Goal: Task Accomplishment & Management: Use online tool/utility

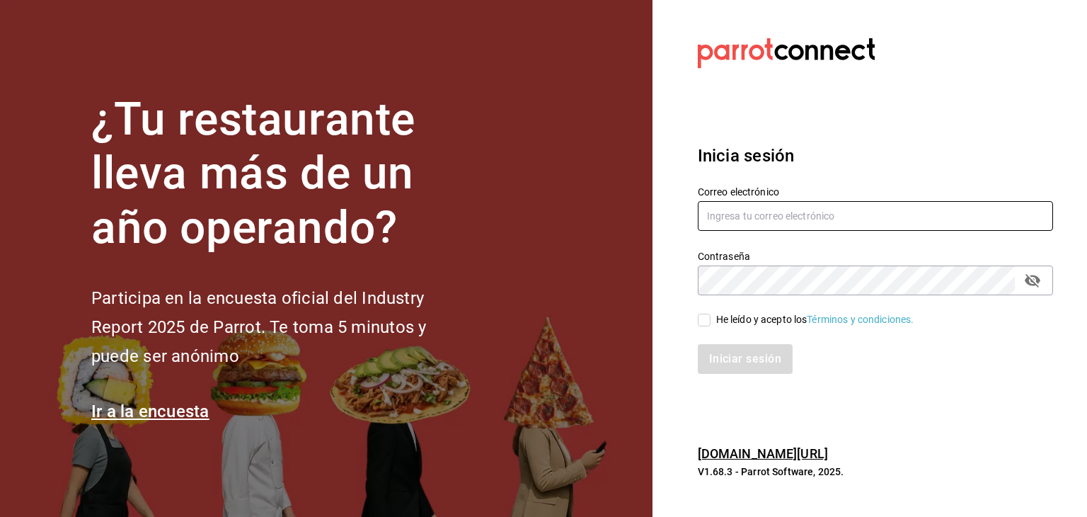
click at [739, 216] on input "text" at bounding box center [875, 216] width 355 height 30
type input "[EMAIL_ADDRESS][DOMAIN_NAME]"
click at [703, 320] on input "He leído y acepto los Términos y condiciones." at bounding box center [704, 320] width 13 height 13
checkbox input "true"
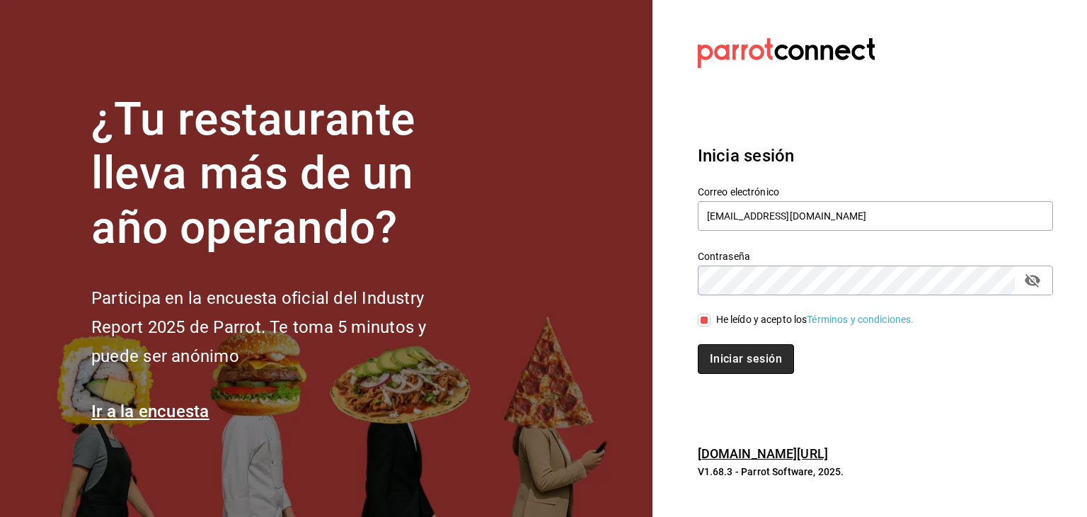
click at [727, 360] on button "Iniciar sesión" at bounding box center [746, 359] width 96 height 30
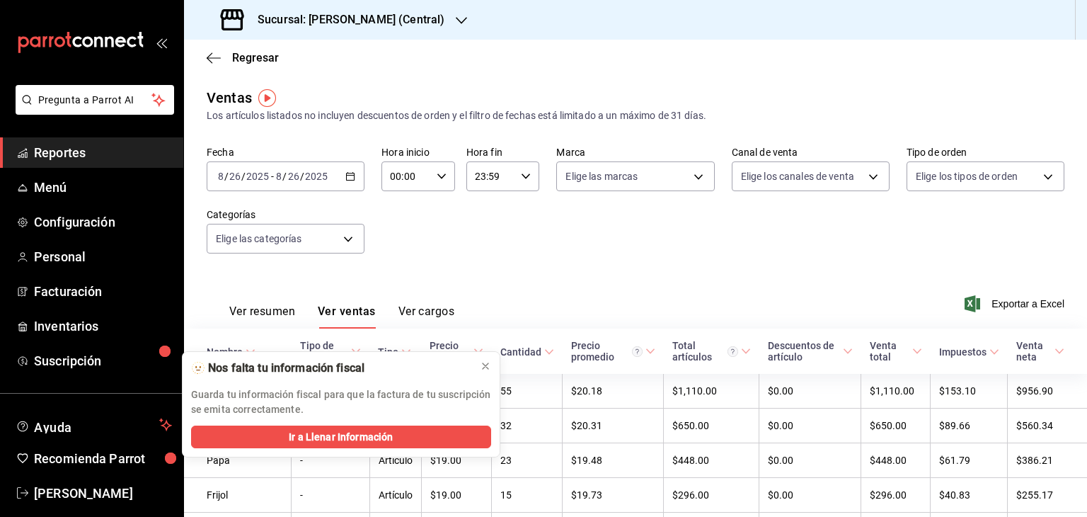
click at [459, 16] on icon "button" at bounding box center [461, 20] width 11 height 11
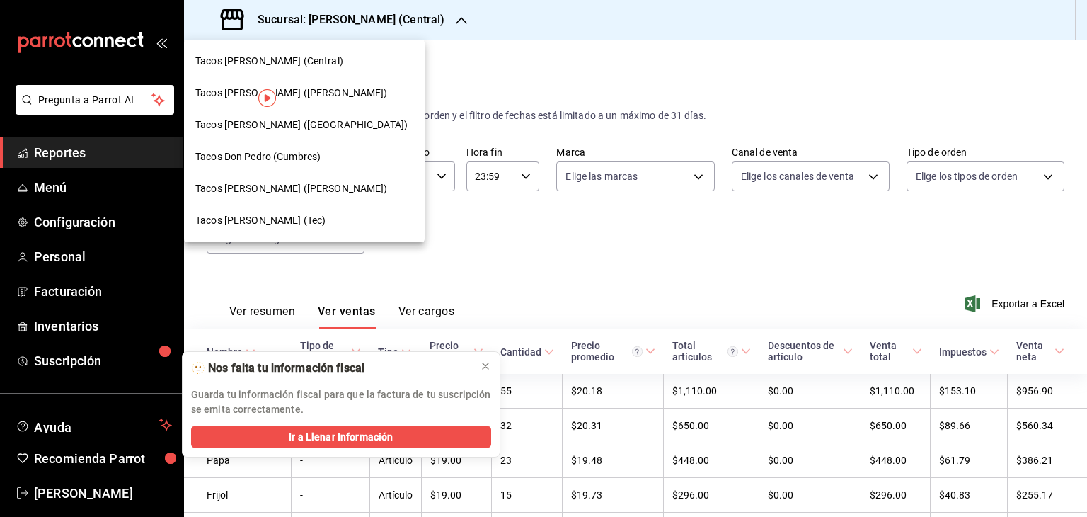
click at [301, 185] on span "Tacos don Pedro (Bartolomé)" at bounding box center [291, 188] width 192 height 15
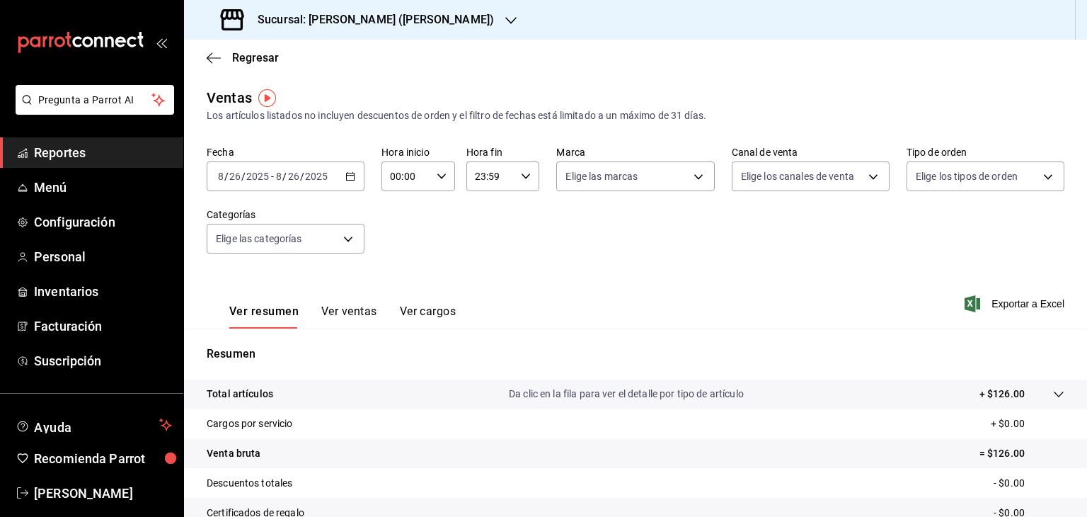
click at [348, 173] on icon "button" at bounding box center [350, 176] width 10 height 10
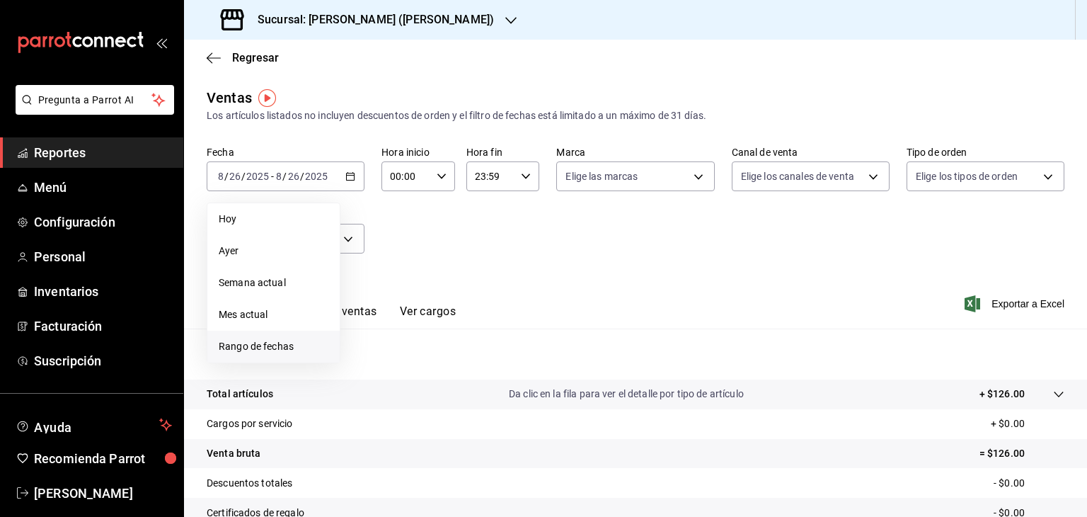
click at [267, 351] on span "Rango de fechas" at bounding box center [274, 346] width 110 height 15
click at [527, 363] on button "24" at bounding box center [520, 363] width 25 height 25
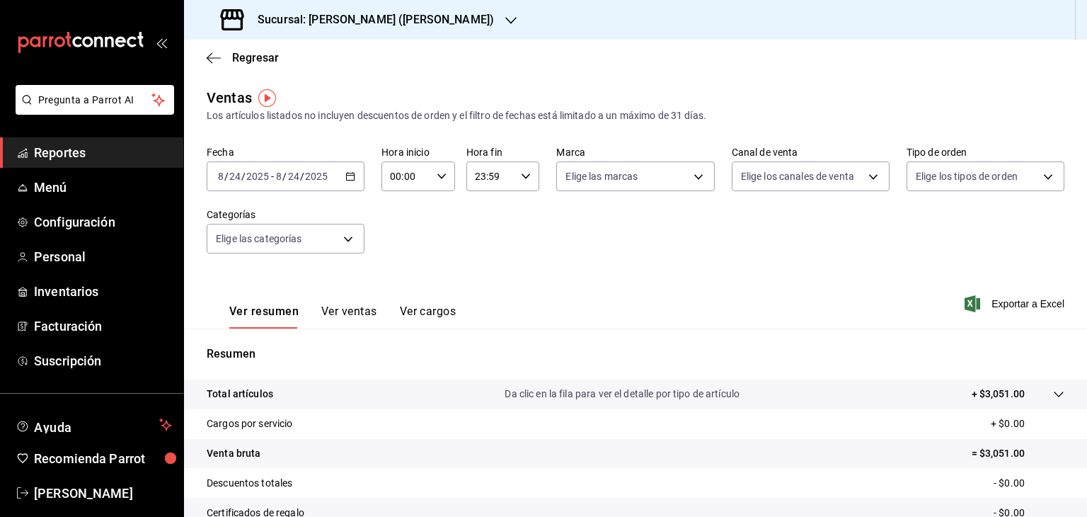
click at [356, 306] on button "Ver ventas" at bounding box center [349, 316] width 56 height 24
